Goal: Entertainment & Leisure: Consume media (video, audio)

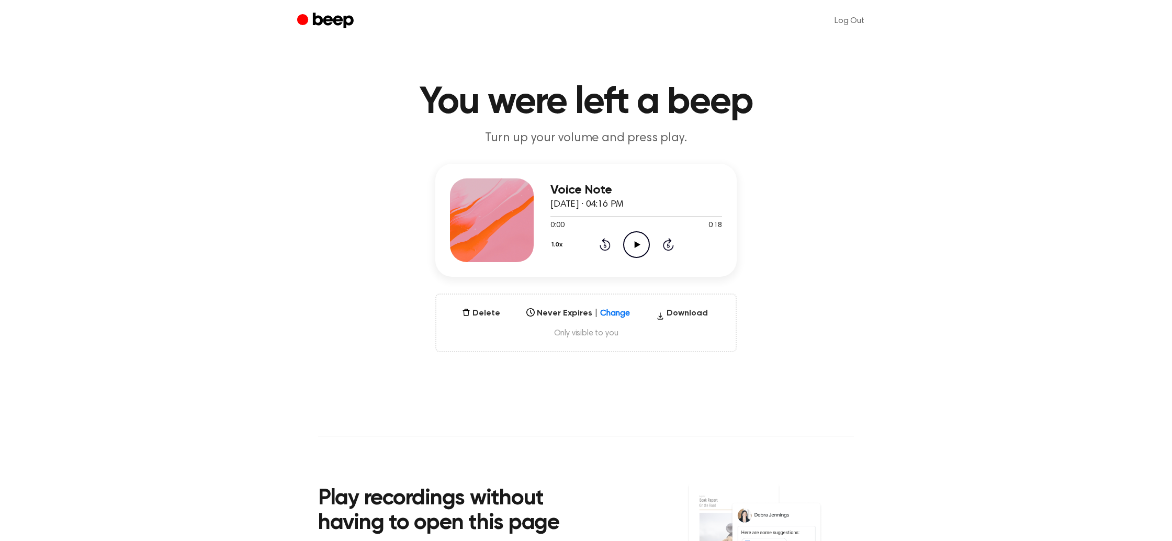
click at [636, 243] on icon at bounding box center [637, 244] width 6 height 7
click at [638, 245] on icon at bounding box center [636, 244] width 5 height 7
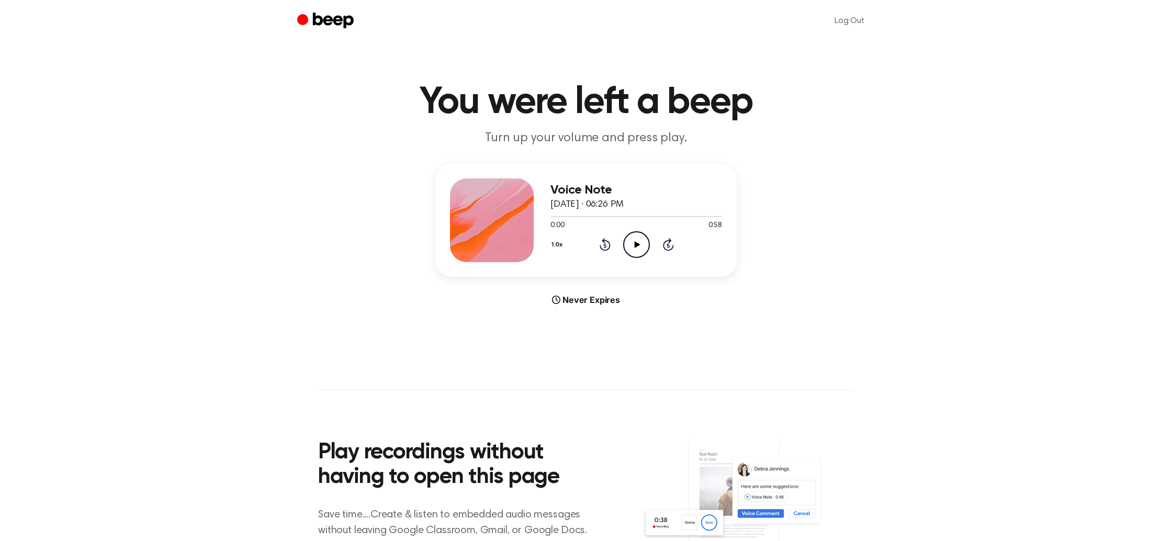
click at [629, 245] on icon "Play Audio" at bounding box center [636, 244] width 27 height 27
click at [635, 247] on icon at bounding box center [636, 244] width 5 height 7
